Goal: Find specific page/section: Find specific page/section

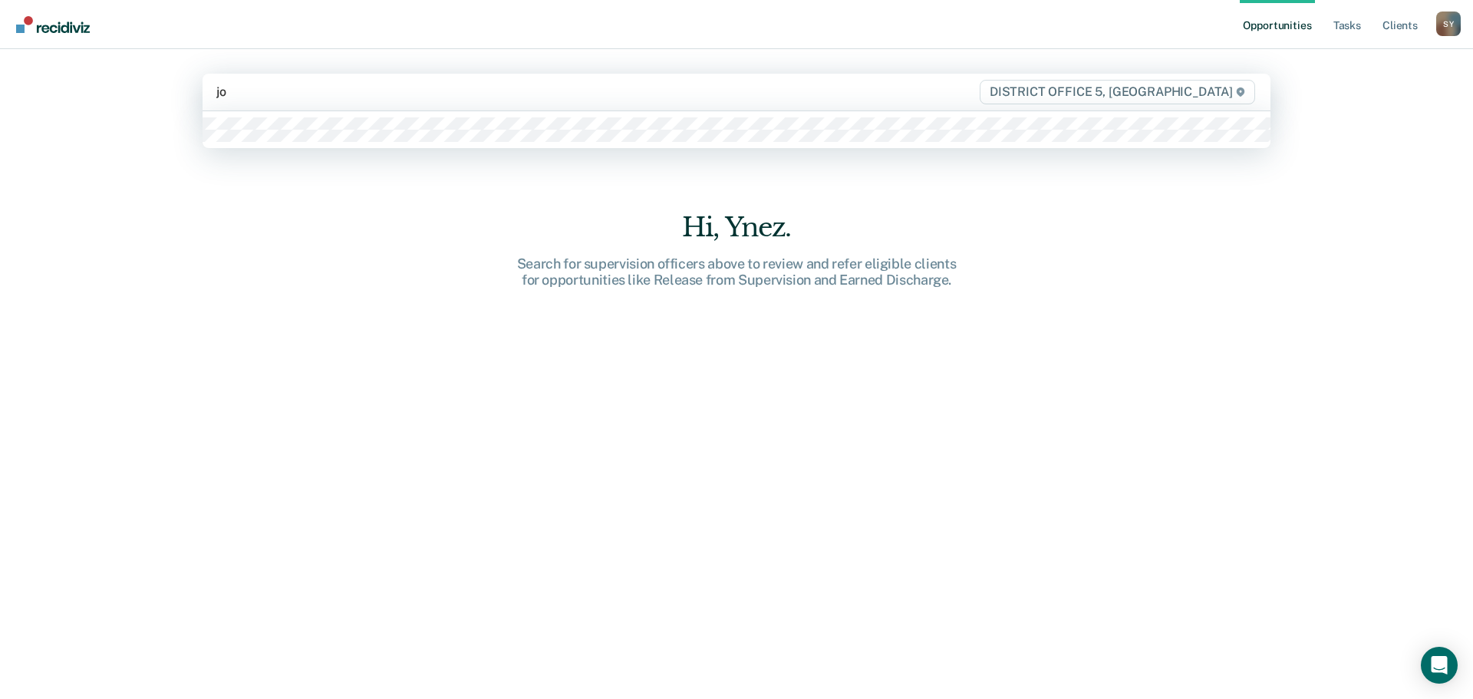
type input "[PERSON_NAME]"
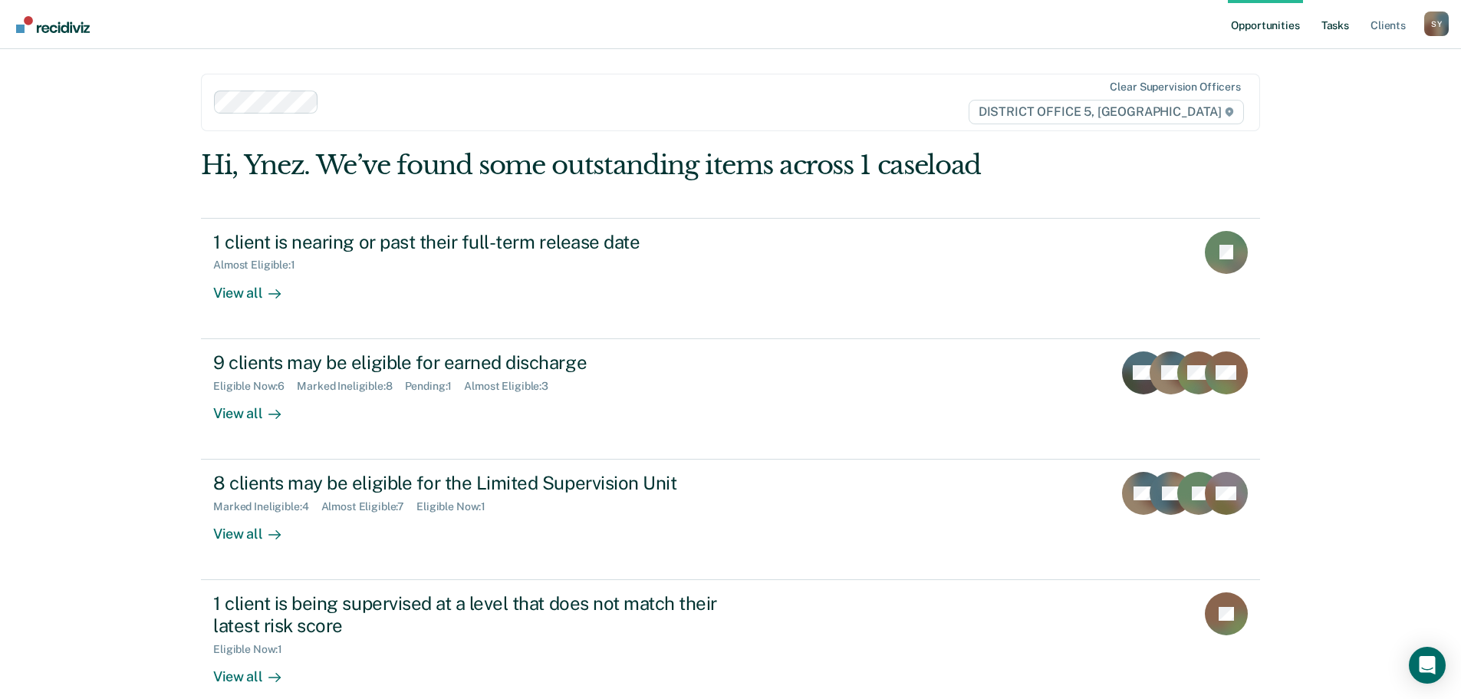
click at [1328, 17] on link "Tasks" at bounding box center [1336, 24] width 34 height 49
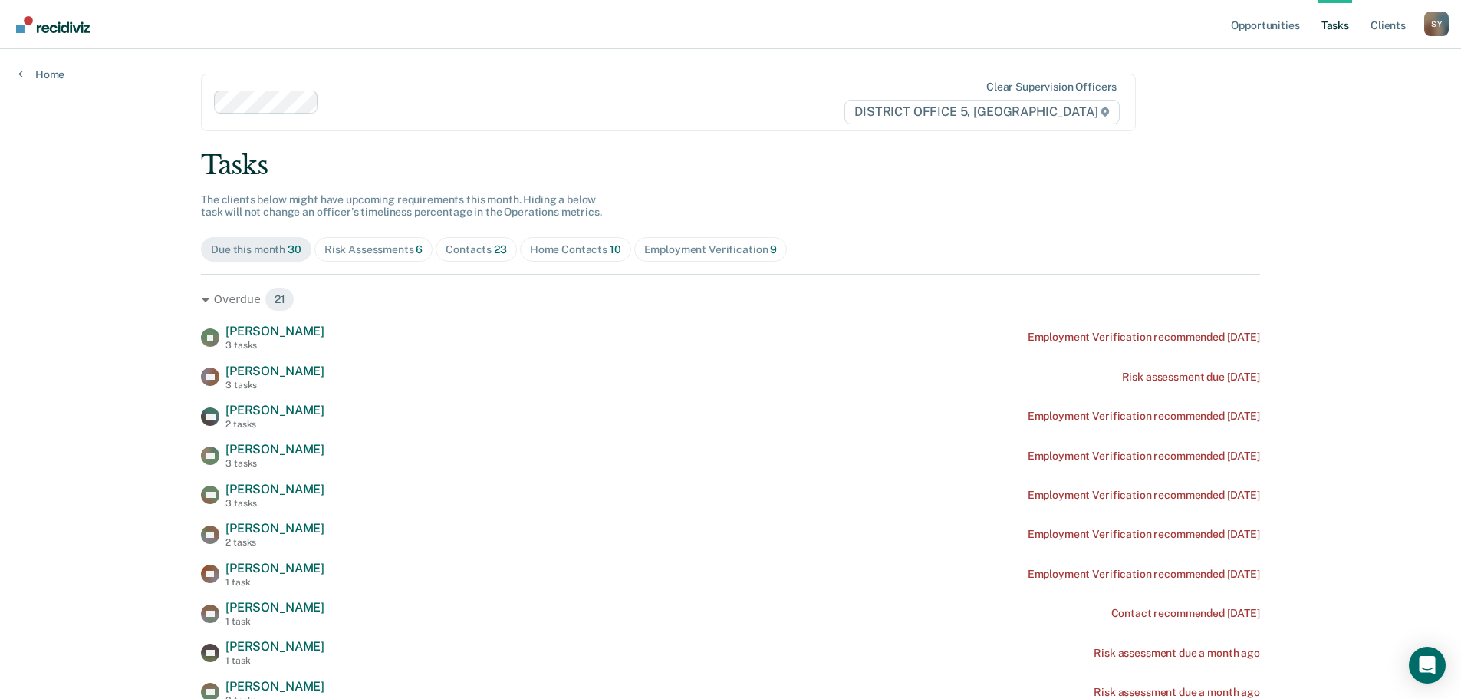
click at [458, 252] on div "Contacts 23" at bounding box center [476, 249] width 61 height 13
